Goal: Learn about a topic

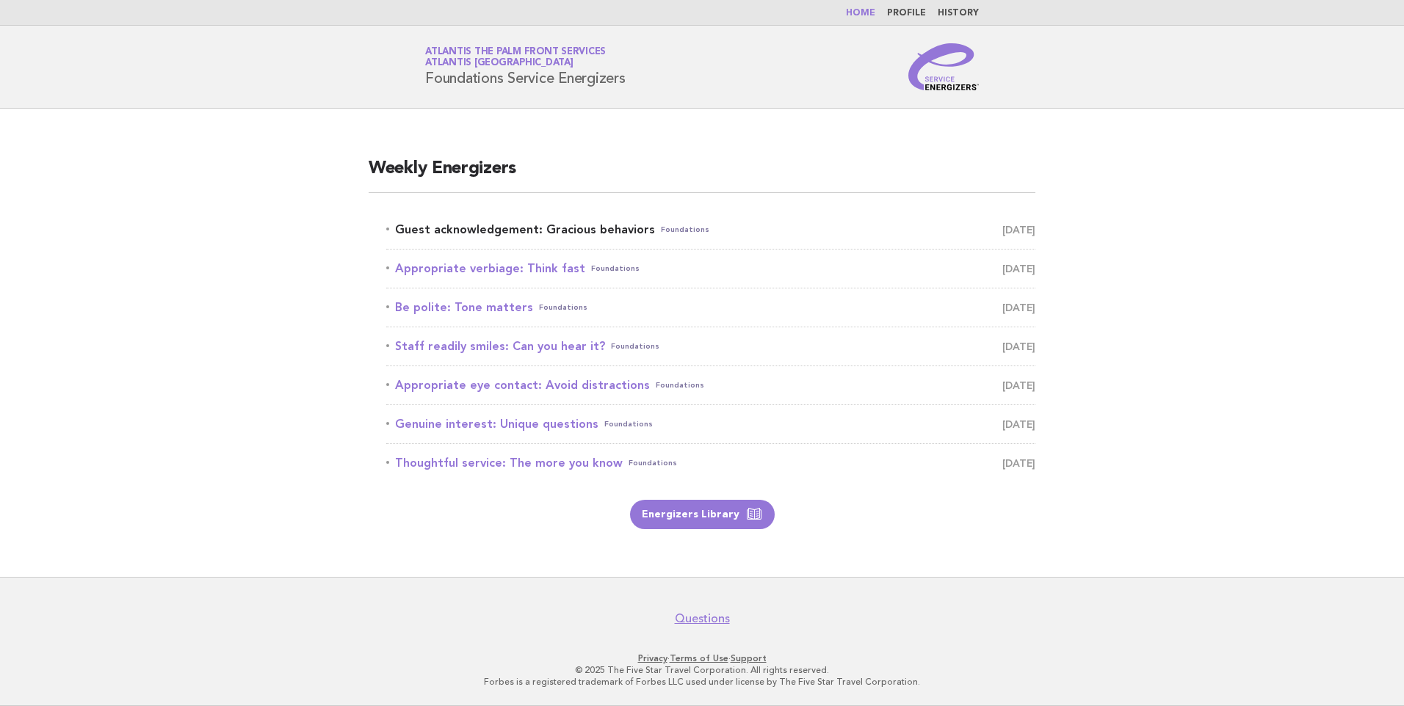
click at [502, 232] on link "Guest acknowledgement: Gracious behaviors Foundations September 18" at bounding box center [710, 230] width 649 height 21
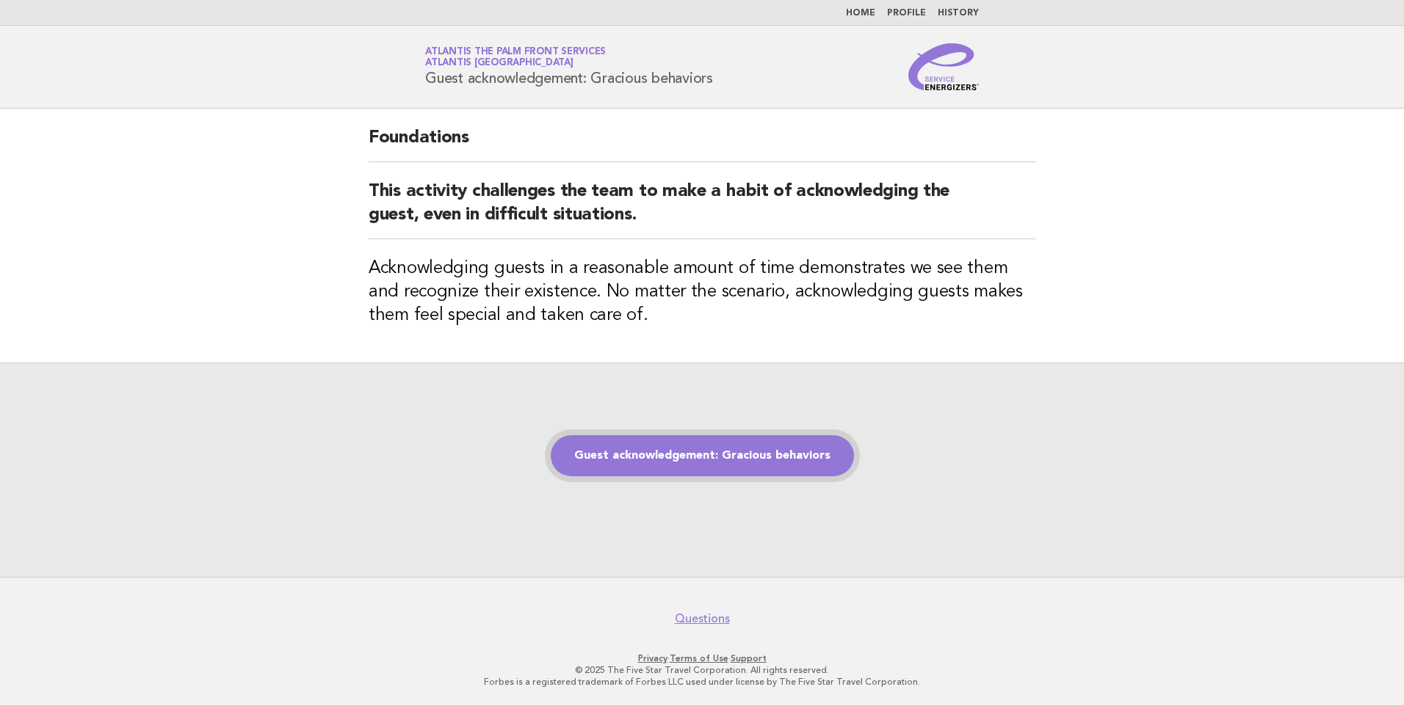
click at [735, 462] on link "Guest acknowledgement: Gracious behaviors" at bounding box center [702, 455] width 303 height 41
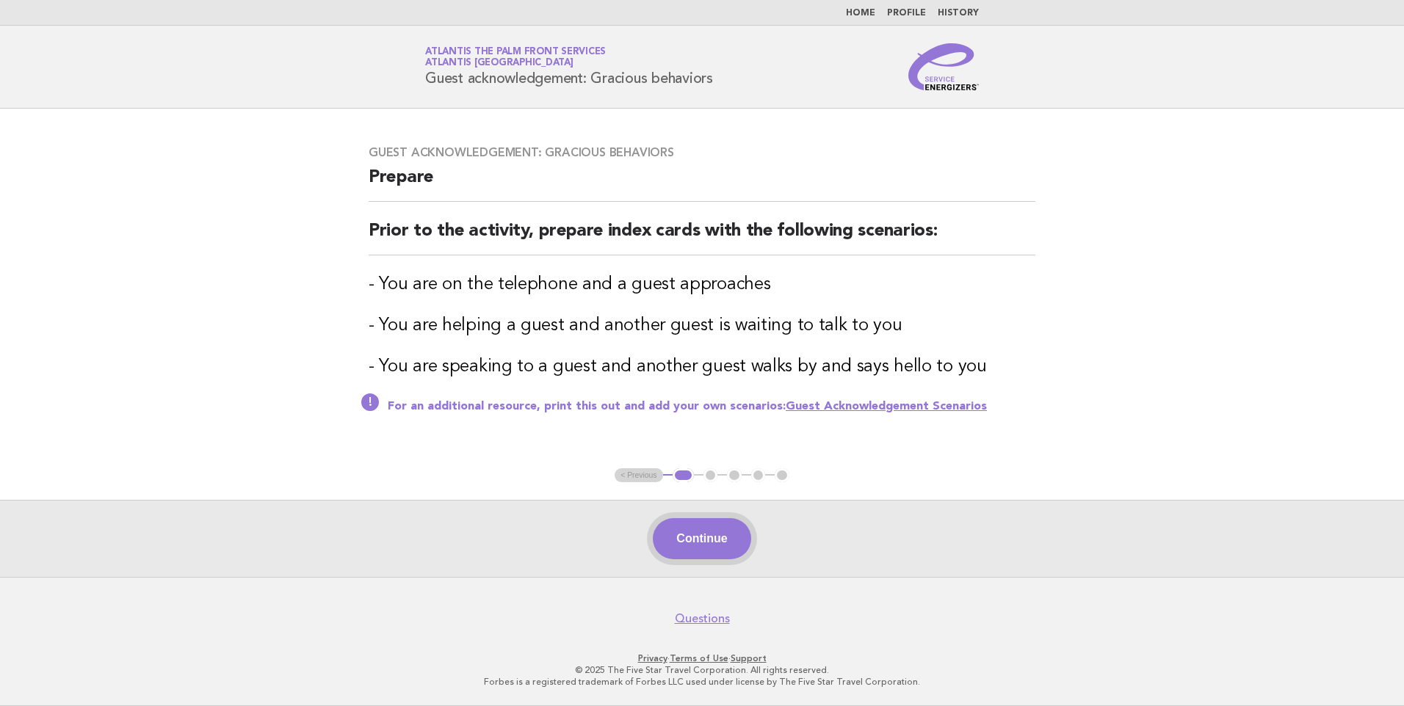
click at [717, 538] on button "Continue" at bounding box center [702, 538] width 98 height 41
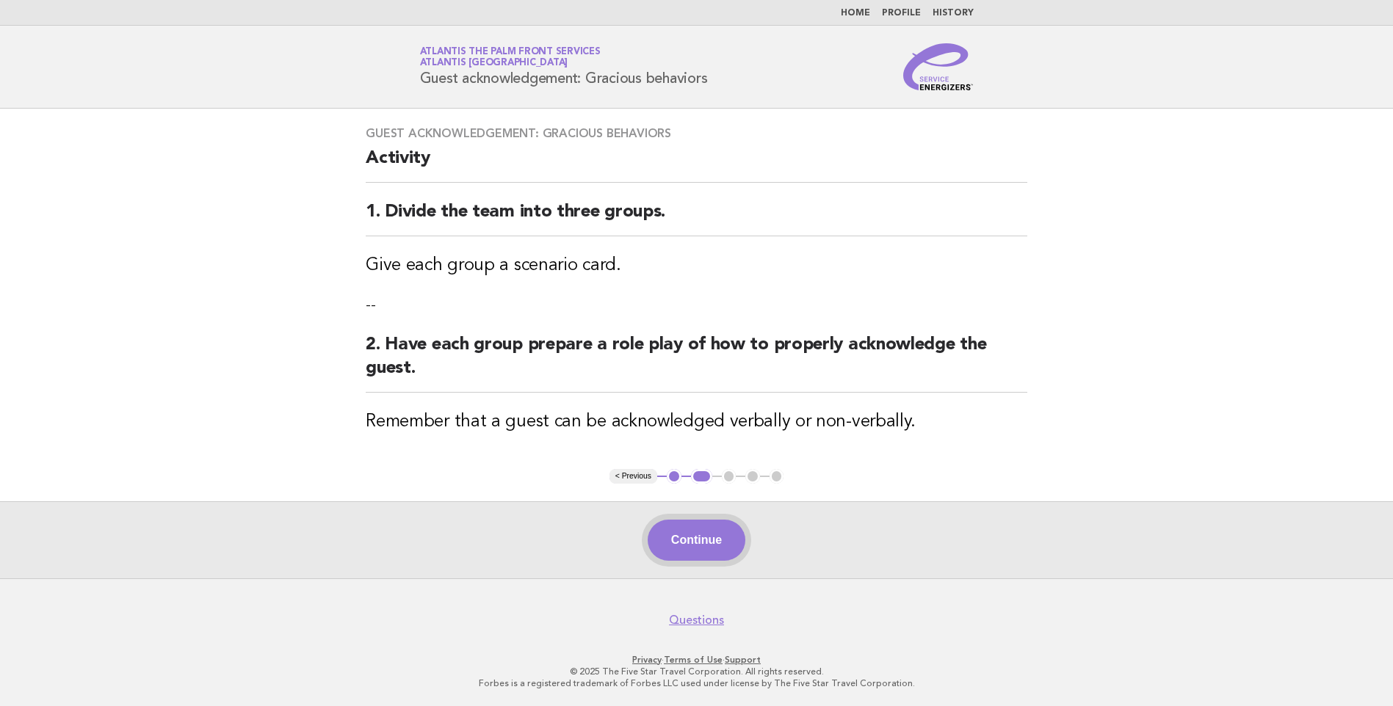
click at [686, 549] on button "Continue" at bounding box center [697, 540] width 98 height 41
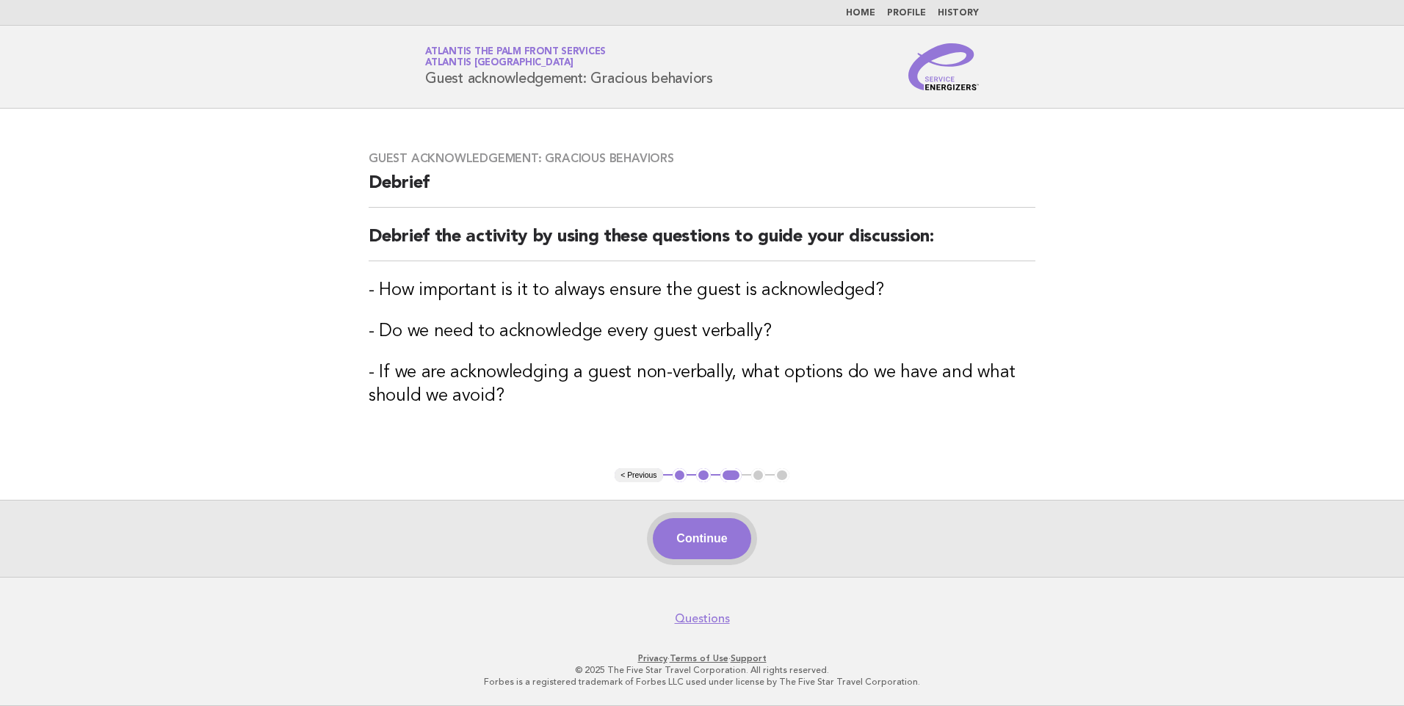
click at [732, 532] on button "Continue" at bounding box center [702, 538] width 98 height 41
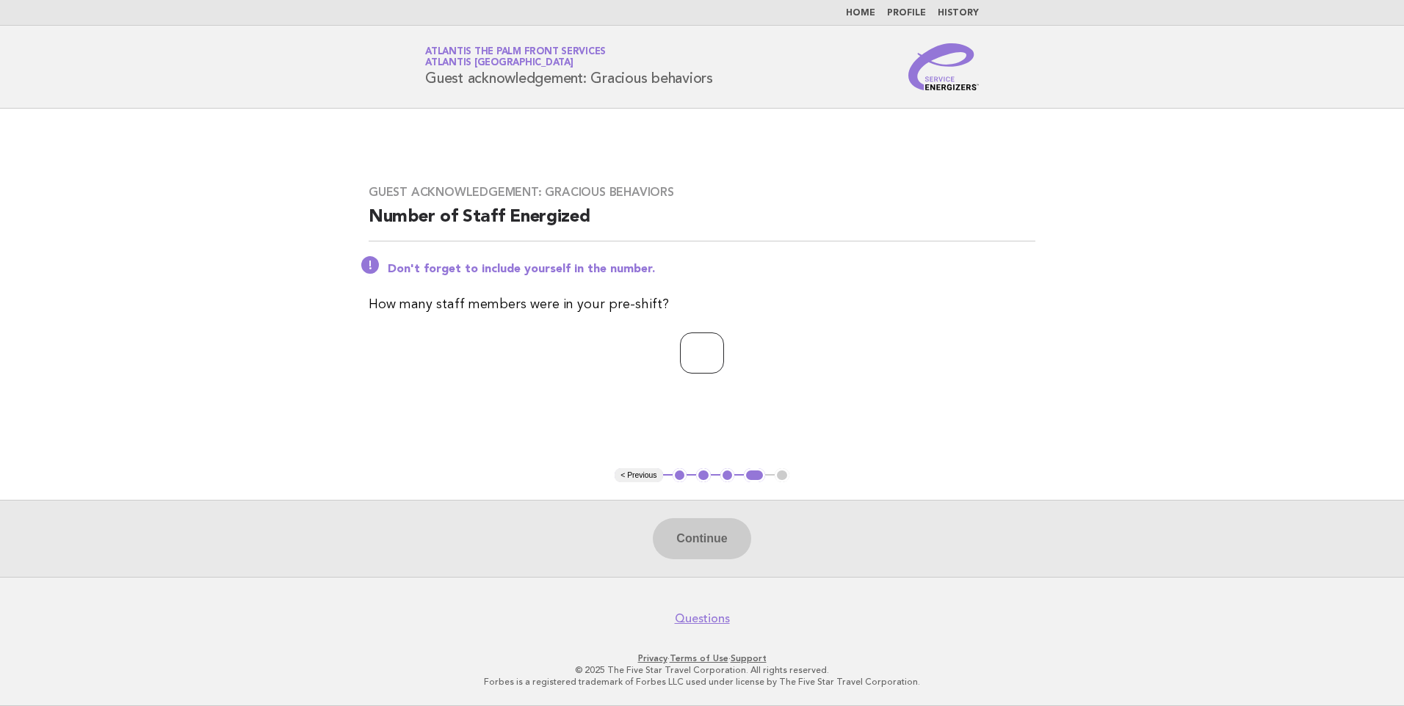
click at [703, 348] on input "number" at bounding box center [702, 353] width 44 height 41
type input "*"
click at [723, 538] on button "Continue" at bounding box center [702, 538] width 98 height 41
